Goal: Find specific page/section: Find specific page/section

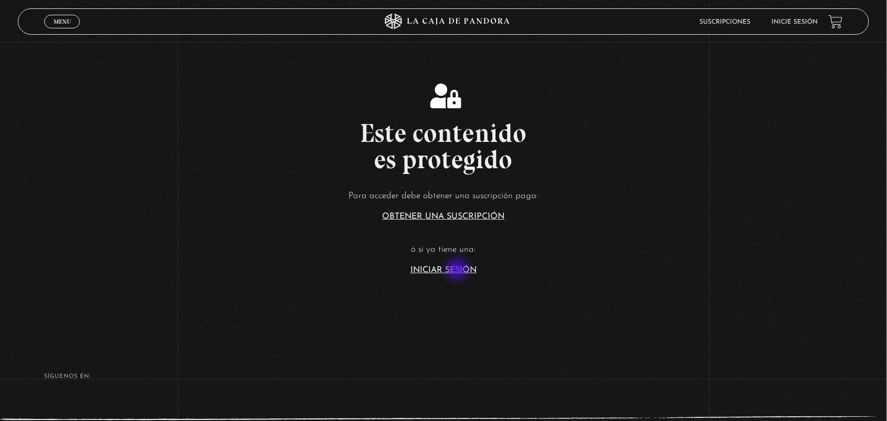
click at [457, 271] on link "Iniciar Sesión" at bounding box center [444, 270] width 66 height 8
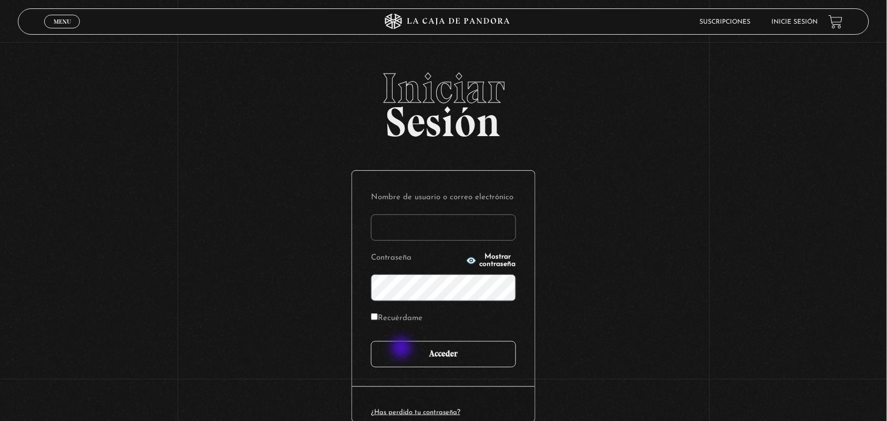
type input "ANGE-LU"
click at [406, 347] on input "Acceder" at bounding box center [443, 354] width 145 height 26
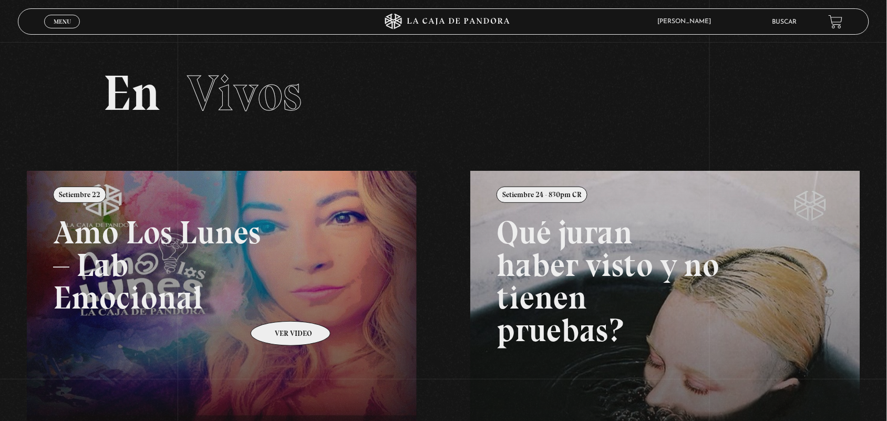
click at [277, 305] on link at bounding box center [470, 381] width 887 height 421
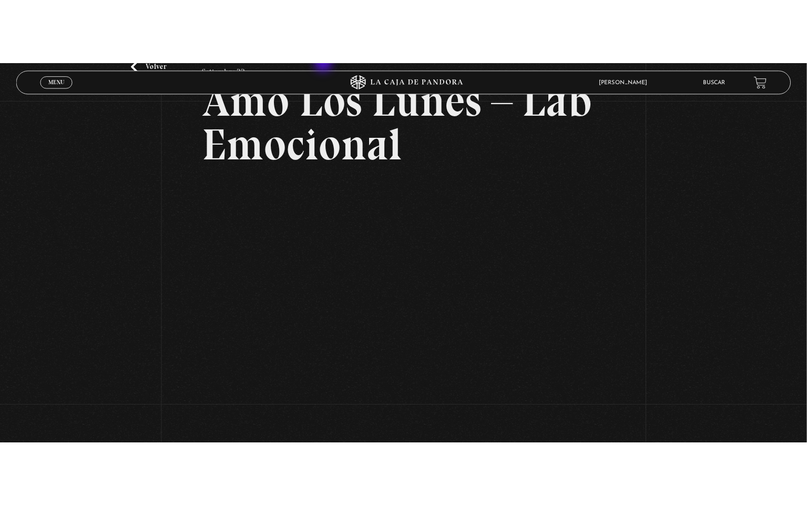
scroll to position [87, 0]
